Goal: Task Accomplishment & Management: Use online tool/utility

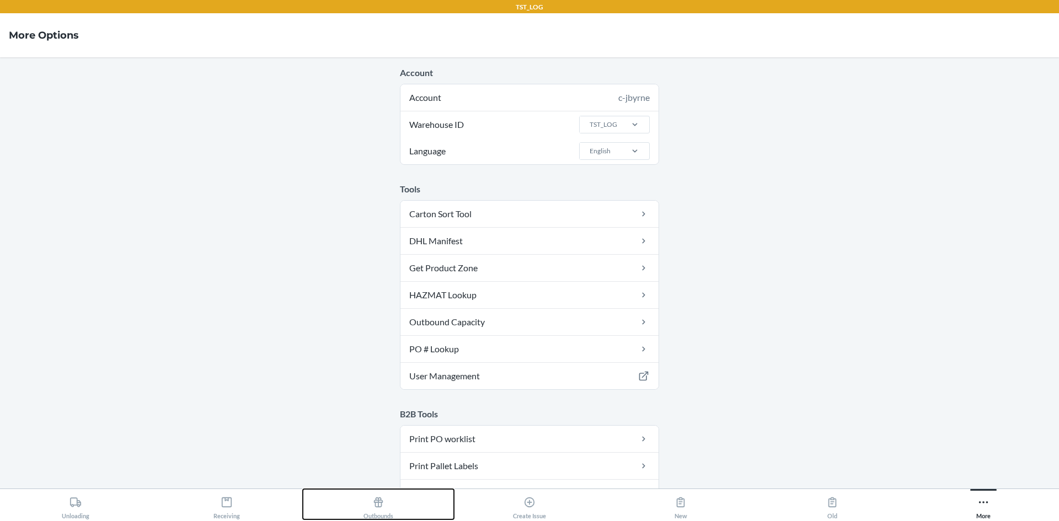
click at [371, 500] on div "Outbounds" at bounding box center [378, 506] width 30 height 28
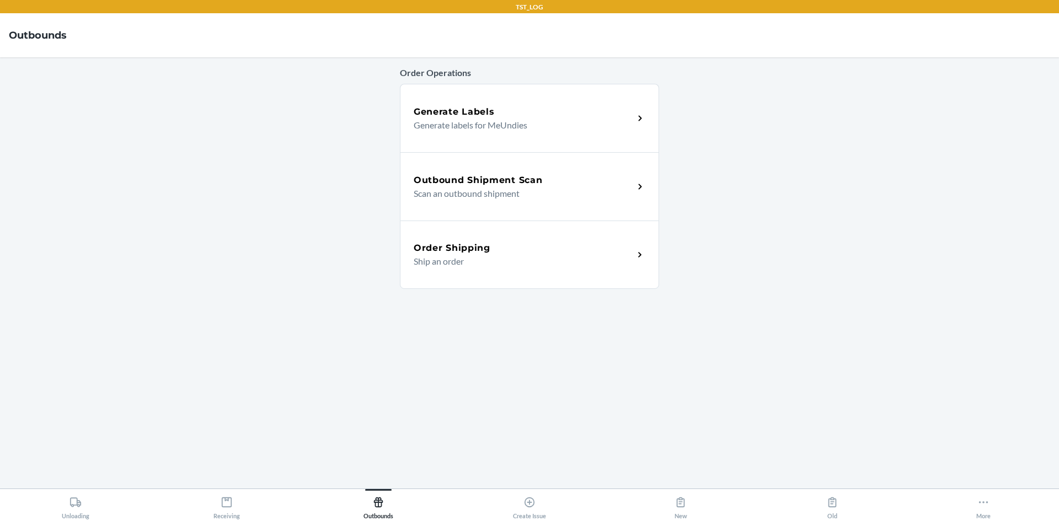
click at [474, 192] on p "Scan an outbound shipment" at bounding box center [519, 193] width 211 height 13
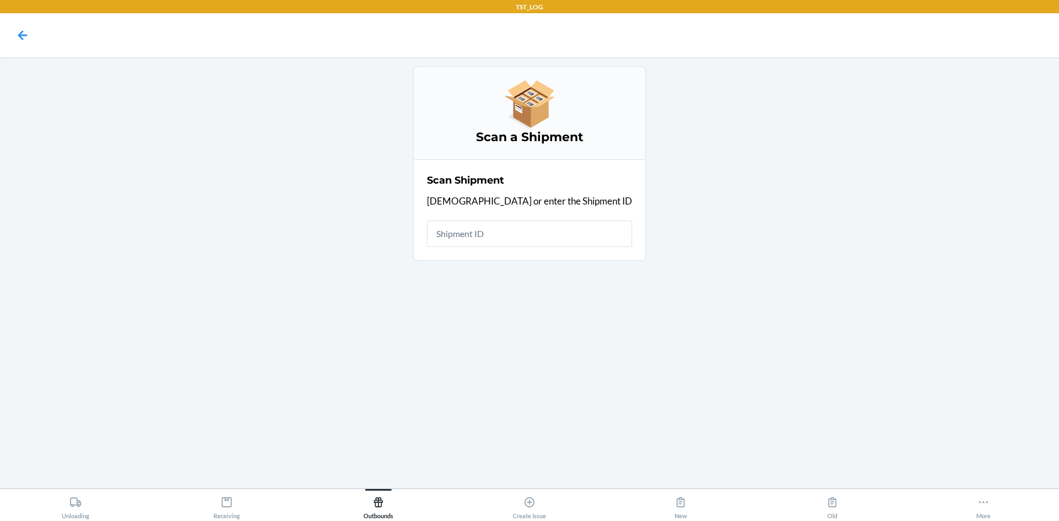
click at [486, 235] on input "text" at bounding box center [529, 234] width 205 height 26
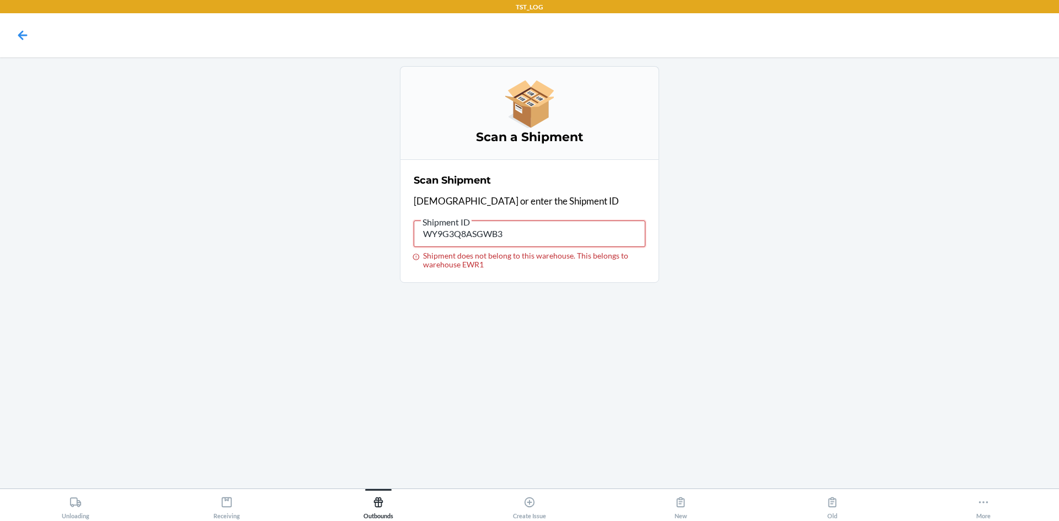
drag, startPoint x: 550, startPoint y: 235, endPoint x: 352, endPoint y: 260, distance: 199.0
click at [352, 260] on main "Scan a Shipment Scan Shipment Scan or enter the Shipment ID Shipment ID WY9G3Q8…" at bounding box center [529, 272] width 1059 height 431
click at [979, 511] on div "More" at bounding box center [983, 506] width 14 height 28
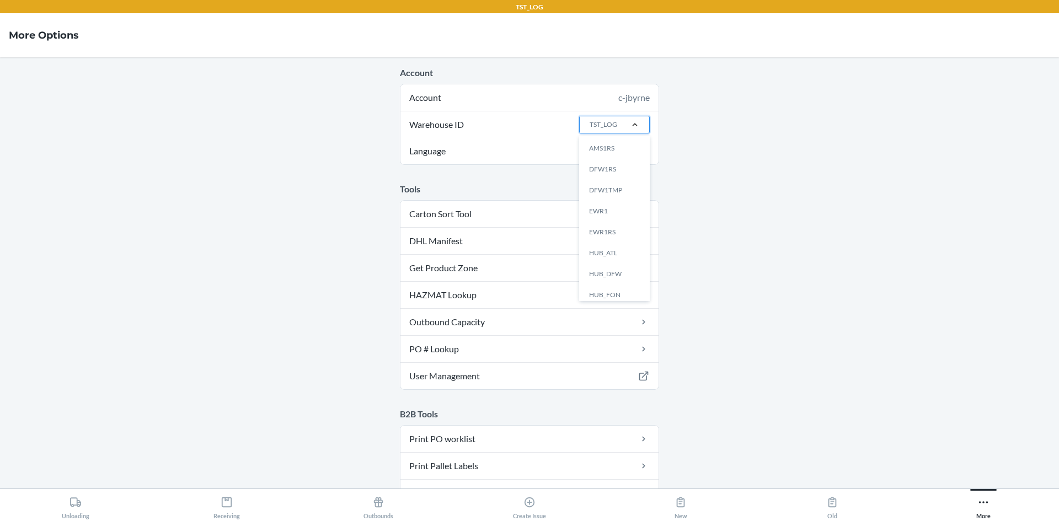
click at [620, 122] on div at bounding box center [634, 124] width 29 height 11
click at [590, 122] on input "Warehouse ID option AMS1RS focused, 1 of 24. 24 results available. Use Up and D…" at bounding box center [588, 125] width 1 height 10
click at [596, 204] on div "EWR1" at bounding box center [618, 211] width 60 height 21
click at [590, 130] on input "Warehouse ID option EWR1 focused, 4 of 24. 24 results available. Use Up and Dow…" at bounding box center [588, 125] width 1 height 10
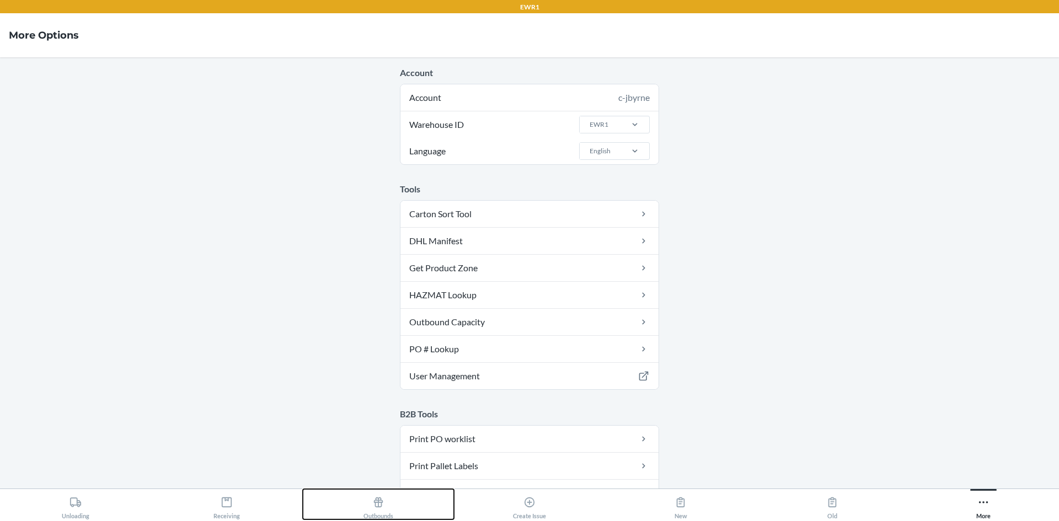
click at [373, 513] on div "Outbounds" at bounding box center [378, 506] width 30 height 28
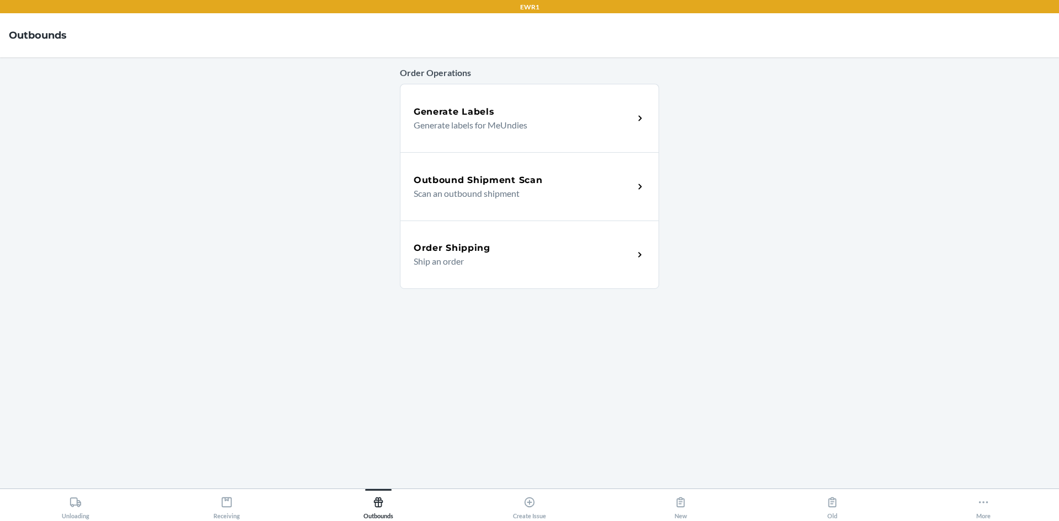
click at [473, 183] on h5 "Outbound Shipment Scan" at bounding box center [478, 180] width 128 height 13
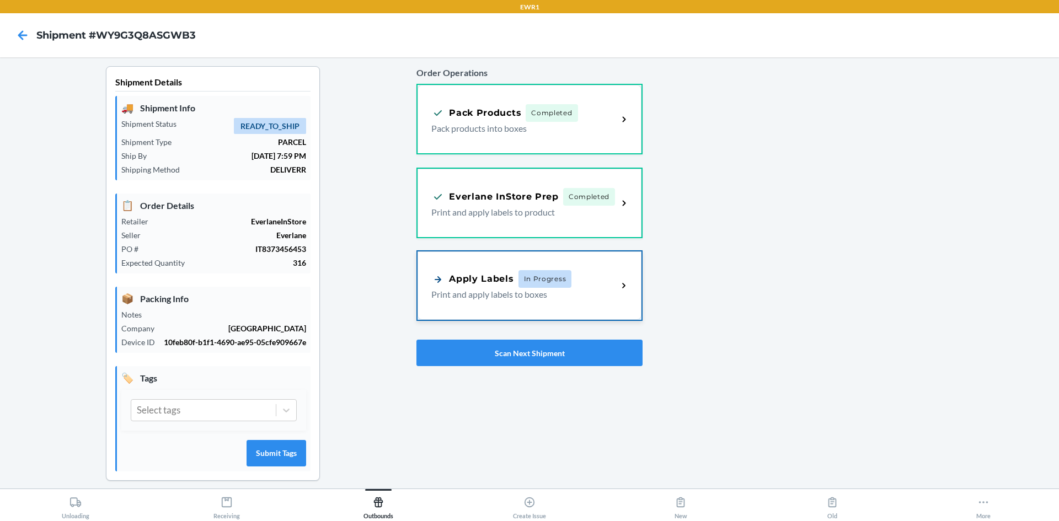
click at [483, 275] on div "Apply Labels" at bounding box center [472, 279] width 82 height 14
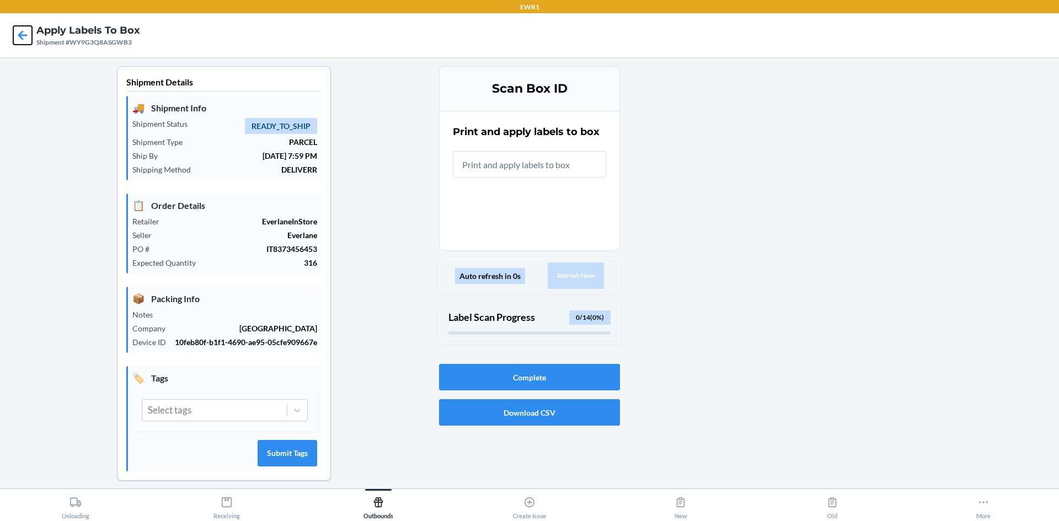
click at [21, 32] on icon at bounding box center [22, 34] width 9 height 9
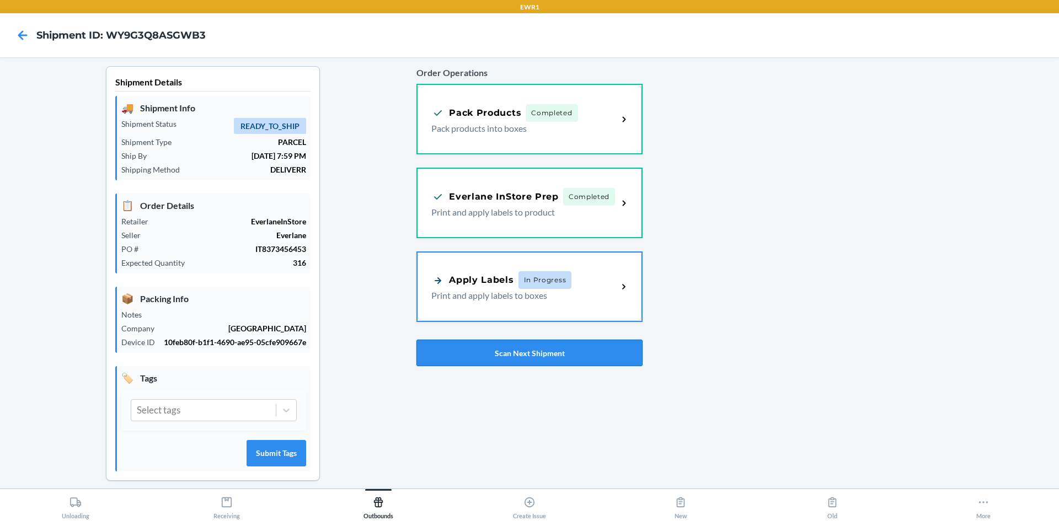
click at [523, 356] on button "Scan Next Shipment" at bounding box center [529, 353] width 226 height 26
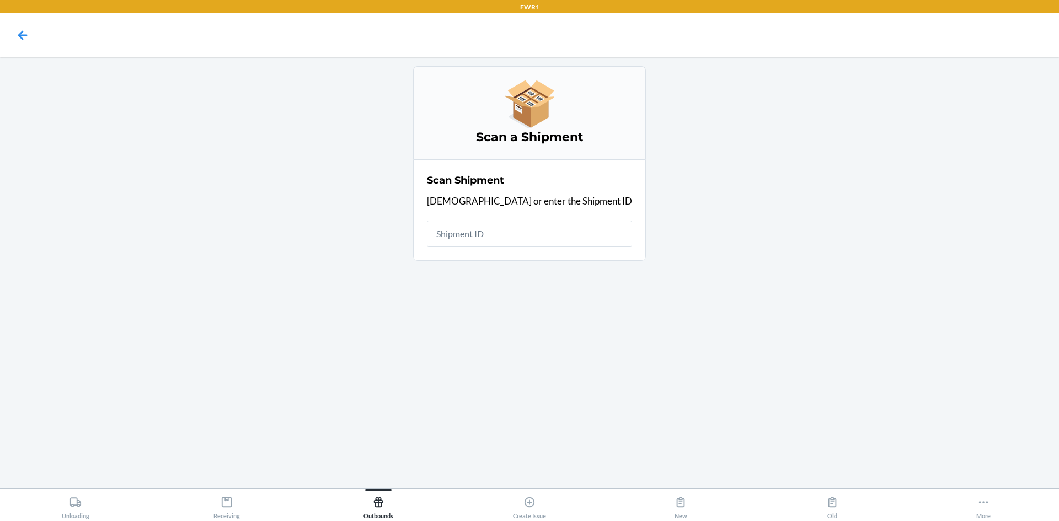
click at [533, 237] on input "text" at bounding box center [529, 234] width 205 height 26
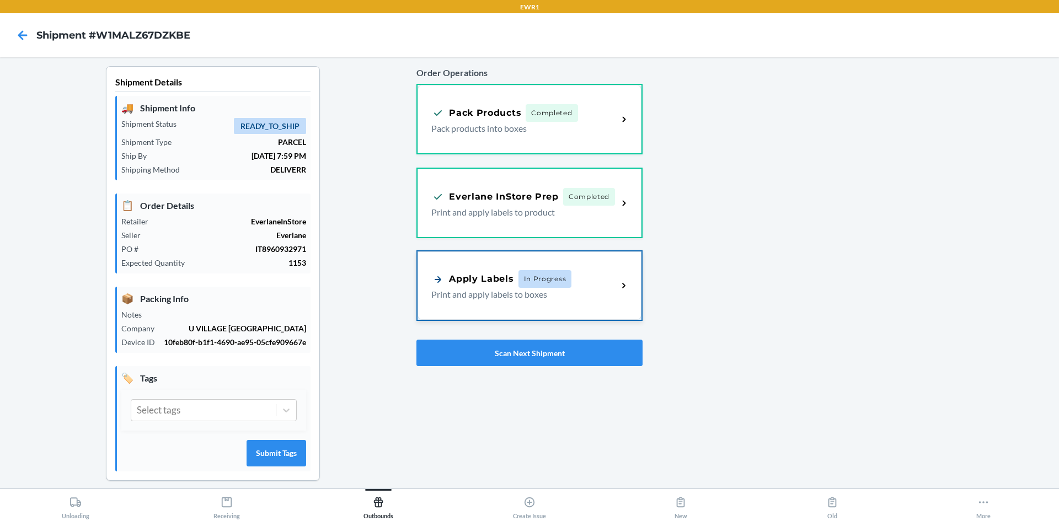
click at [524, 276] on span "In Progress" at bounding box center [544, 279] width 53 height 18
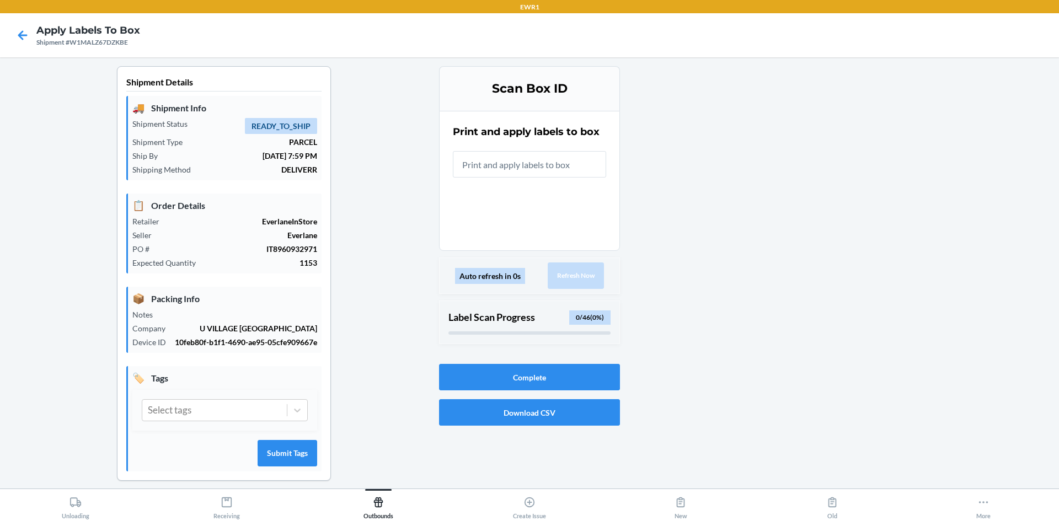
click at [590, 171] on input "text" at bounding box center [529, 164] width 153 height 26
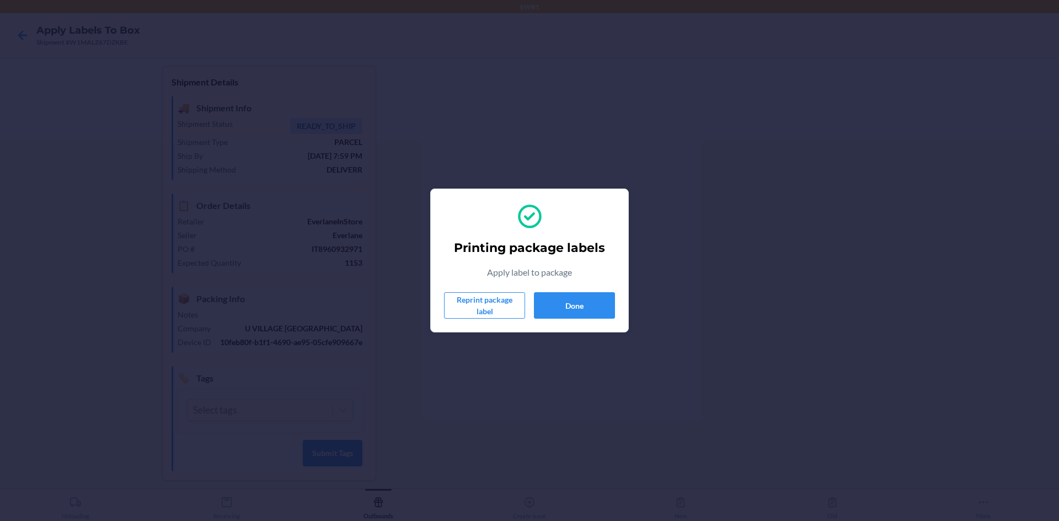
click at [572, 283] on div "Apply label to package" at bounding box center [529, 275] width 85 height 18
click at [576, 301] on button "Done" at bounding box center [574, 305] width 81 height 26
click at [582, 308] on button "Done" at bounding box center [574, 305] width 81 height 26
click at [602, 304] on button "Done" at bounding box center [574, 305] width 81 height 26
click at [580, 302] on button "Done" at bounding box center [574, 305] width 81 height 26
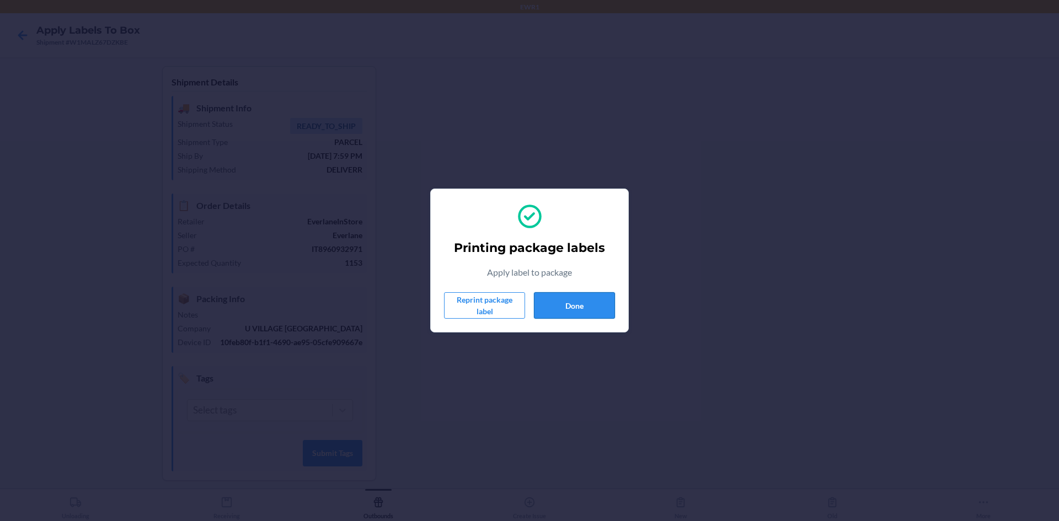
click at [570, 310] on button "Done" at bounding box center [574, 305] width 81 height 26
click at [571, 303] on button "Done" at bounding box center [574, 305] width 81 height 26
click at [587, 309] on button "Done" at bounding box center [574, 305] width 81 height 26
click at [581, 308] on button "Done" at bounding box center [574, 305] width 81 height 26
click at [580, 303] on button "Done" at bounding box center [574, 305] width 81 height 26
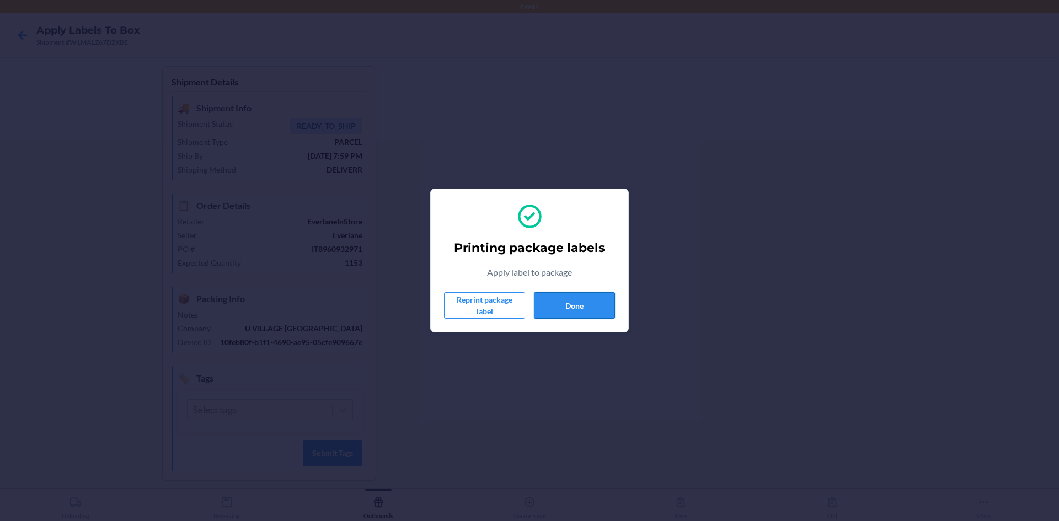
click at [571, 296] on button "Done" at bounding box center [574, 305] width 81 height 26
click at [578, 313] on button "Done" at bounding box center [574, 305] width 81 height 26
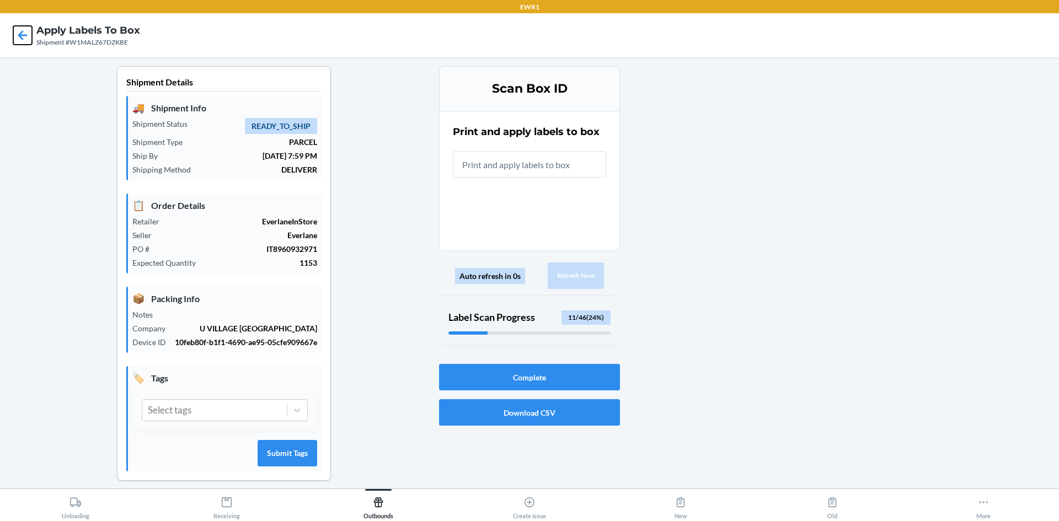
click at [15, 39] on icon at bounding box center [22, 35] width 19 height 19
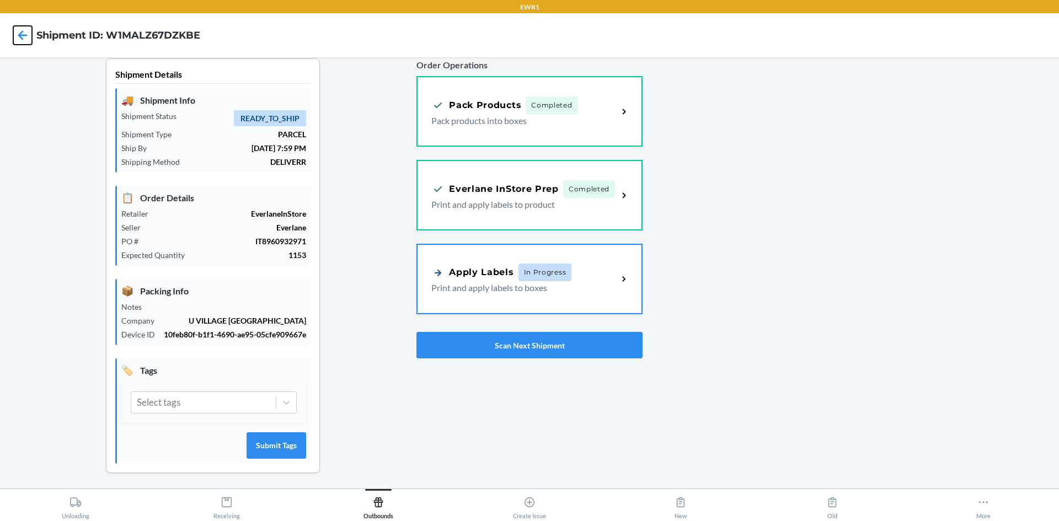
scroll to position [10, 0]
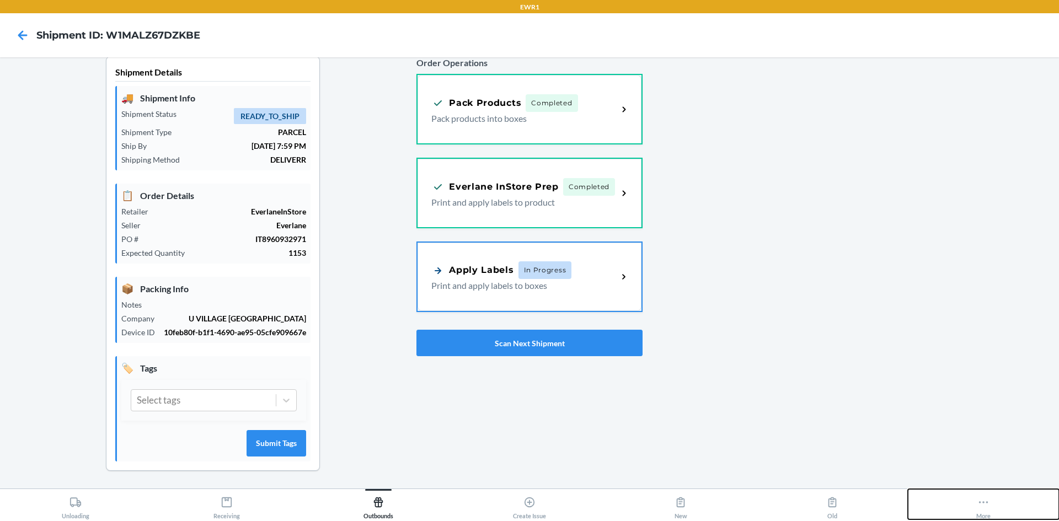
click at [980, 513] on div "More" at bounding box center [983, 506] width 14 height 28
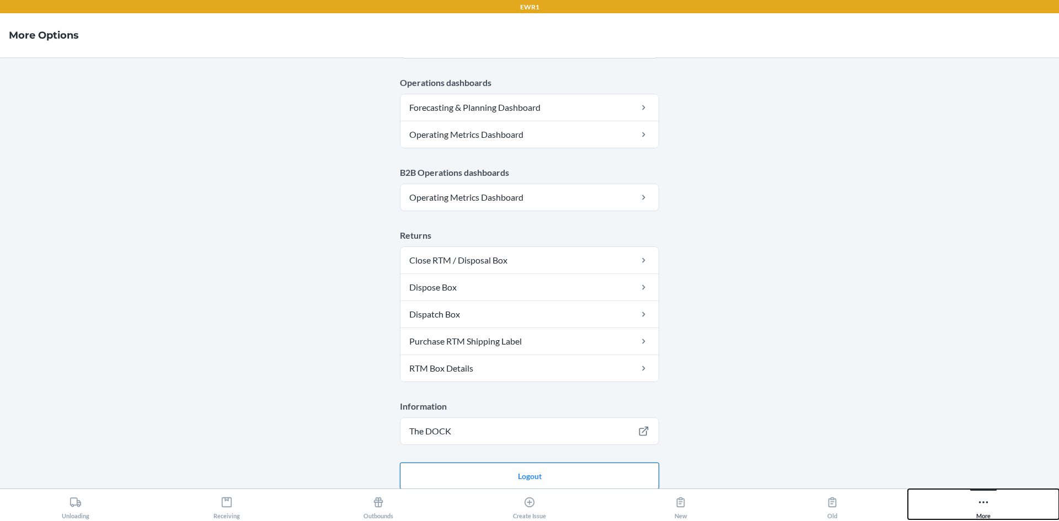
scroll to position [539, 0]
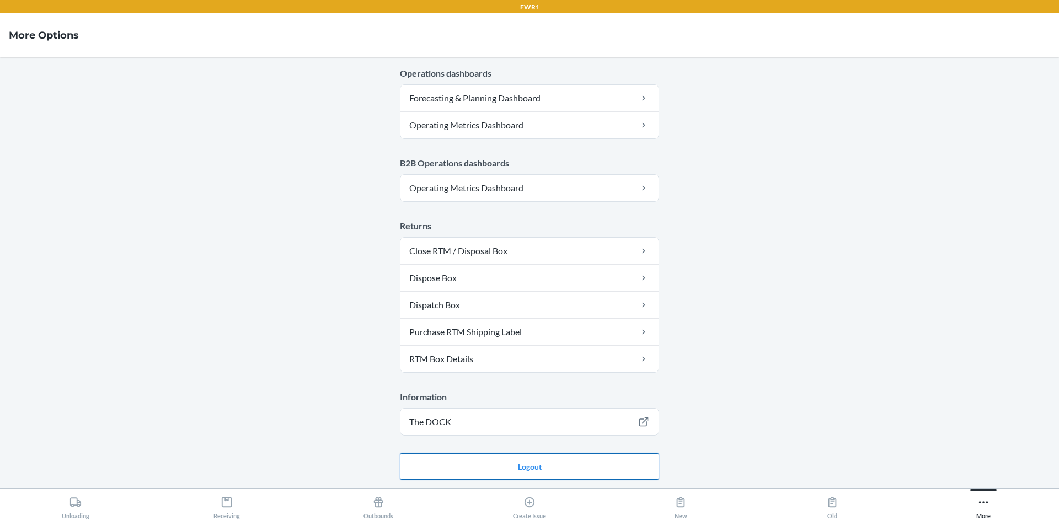
click at [567, 470] on button "Logout" at bounding box center [529, 466] width 259 height 26
